Goal: Task Accomplishment & Management: Complete application form

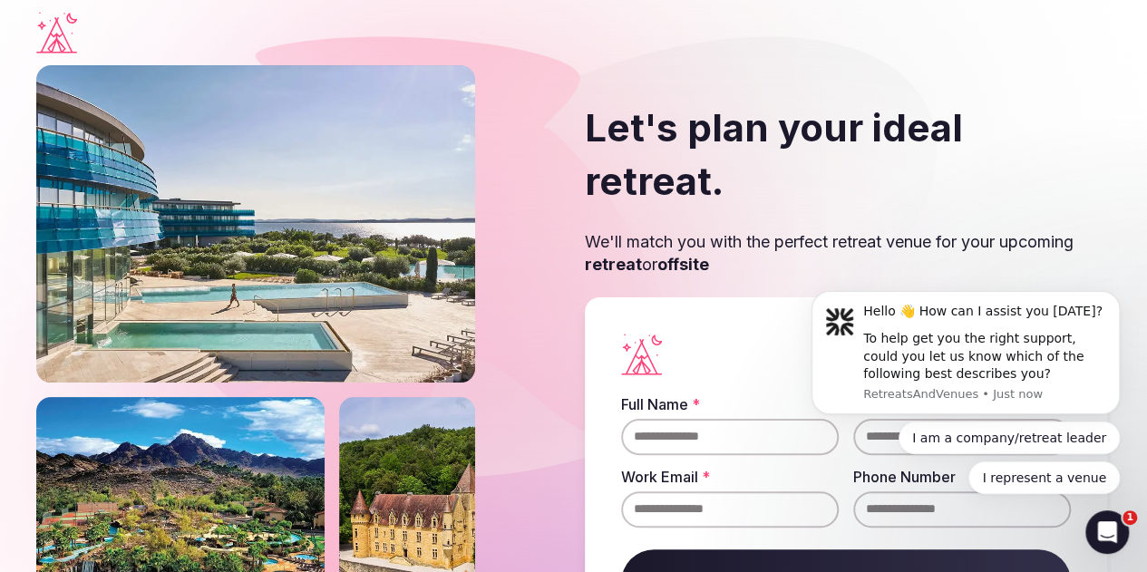
click at [77, 42] on icon "Visit the homepage" at bounding box center [56, 33] width 41 height 42
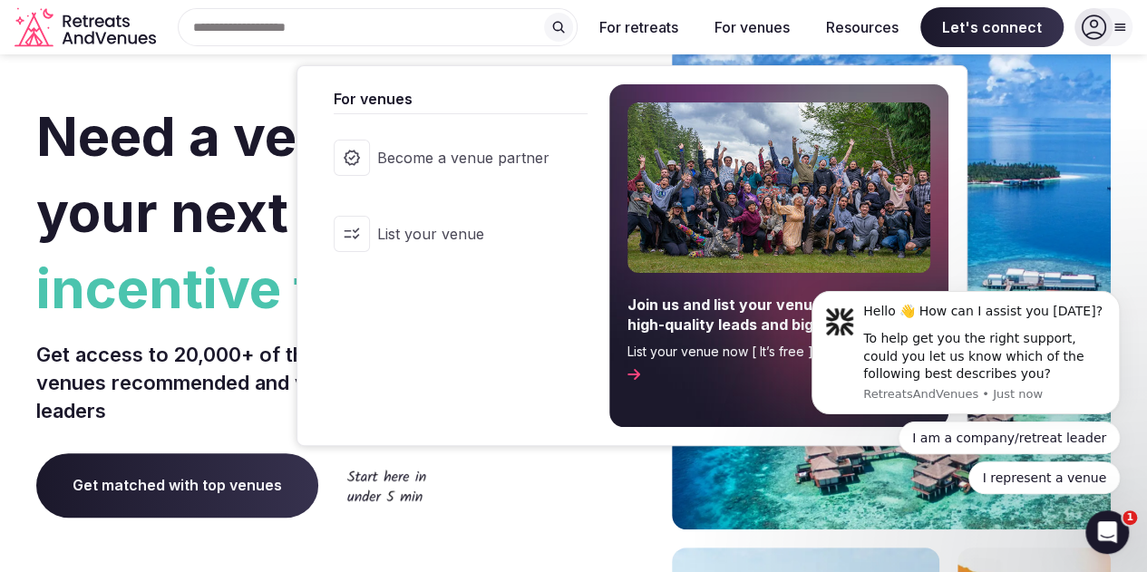
click at [460, 233] on span "List your venue" at bounding box center [463, 234] width 172 height 20
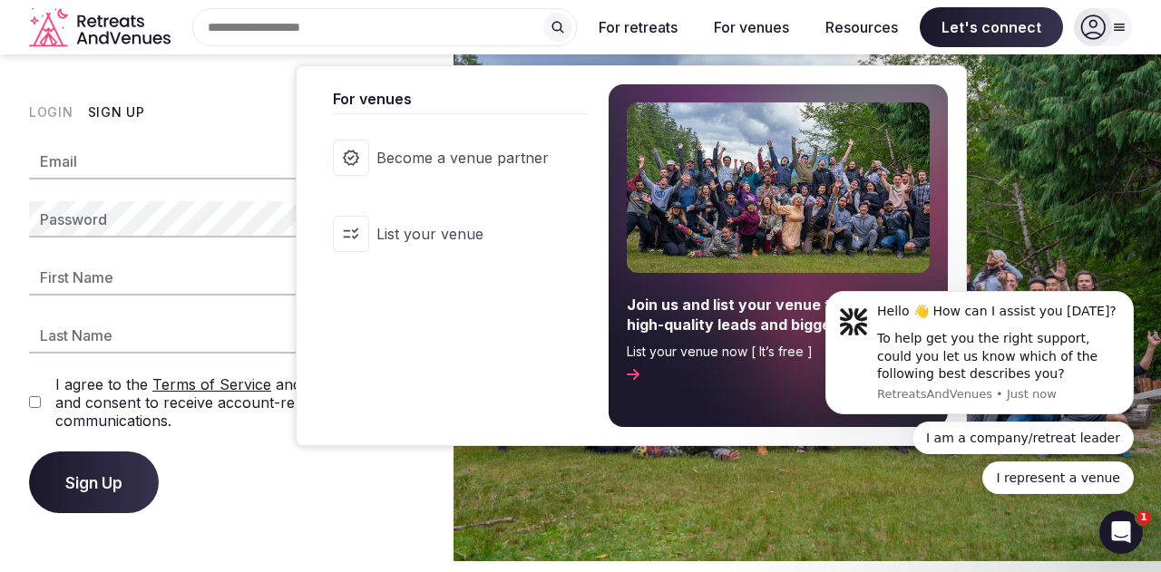
click at [463, 172] on link "Become a venue partner" at bounding box center [451, 158] width 272 height 73
